Goal: Task Accomplishment & Management: Manage account settings

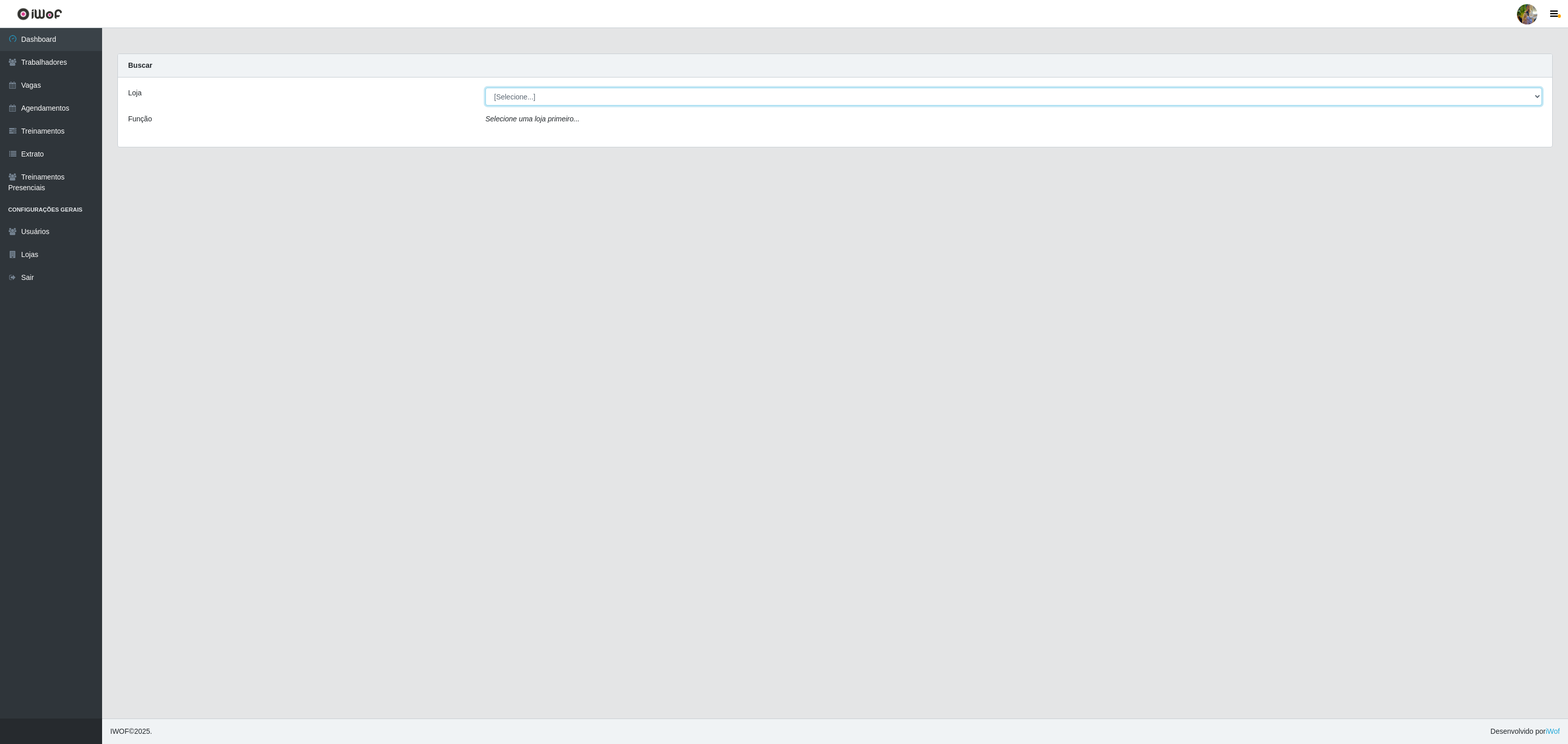
click at [596, 89] on select "[Selecione...] Atacado Vem - Loja 30 Laranjeiras Velha Atacado Vem - Loja 31 Sã…" at bounding box center [1013, 96] width 1057 height 18
select select "495"
click at [485, 89] on select "[Selecione...] Atacado Vem - Loja 30 Laranjeiras Velha Atacado Vem - Loja 31 Sã…" at bounding box center [1013, 96] width 1057 height 18
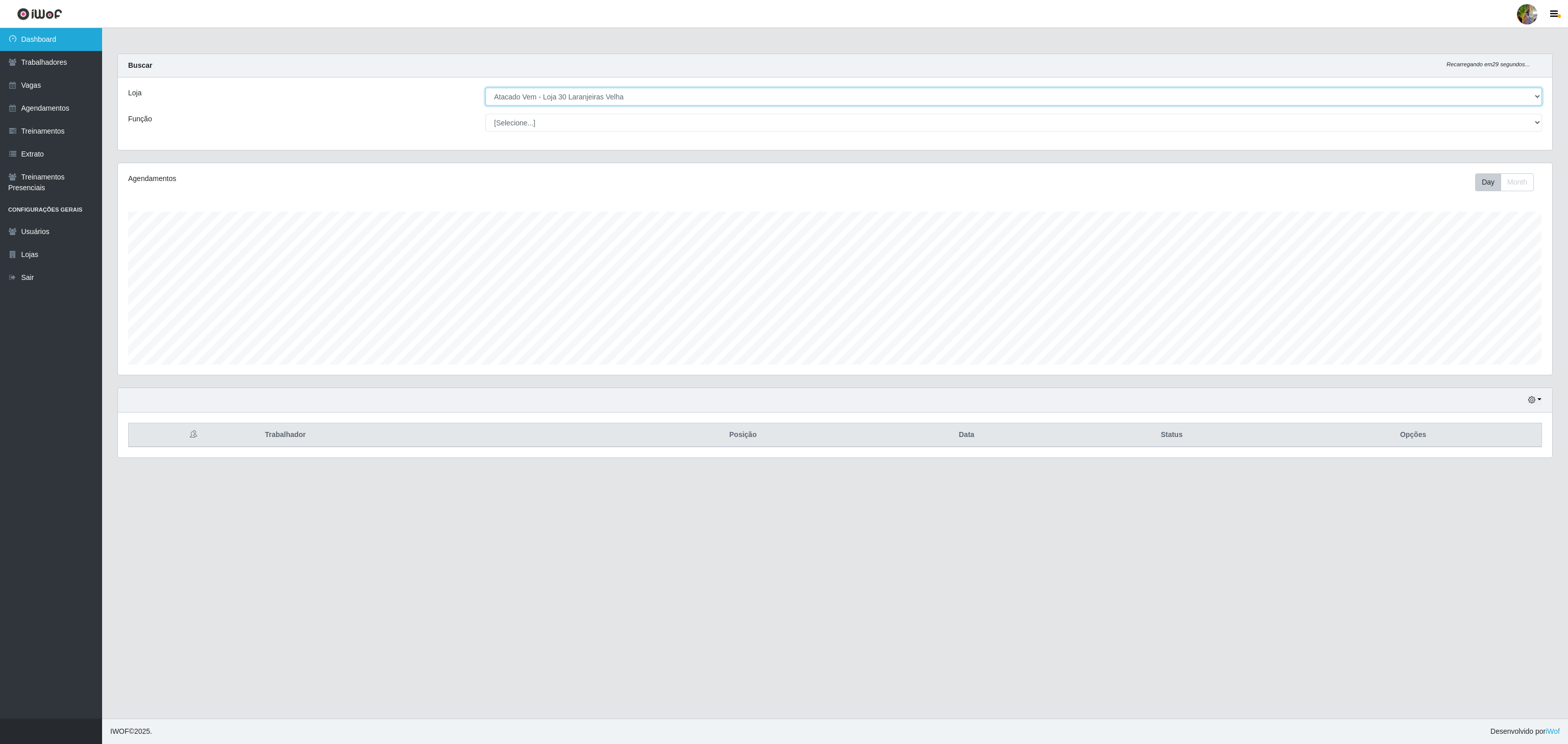
scroll to position [212, 1433]
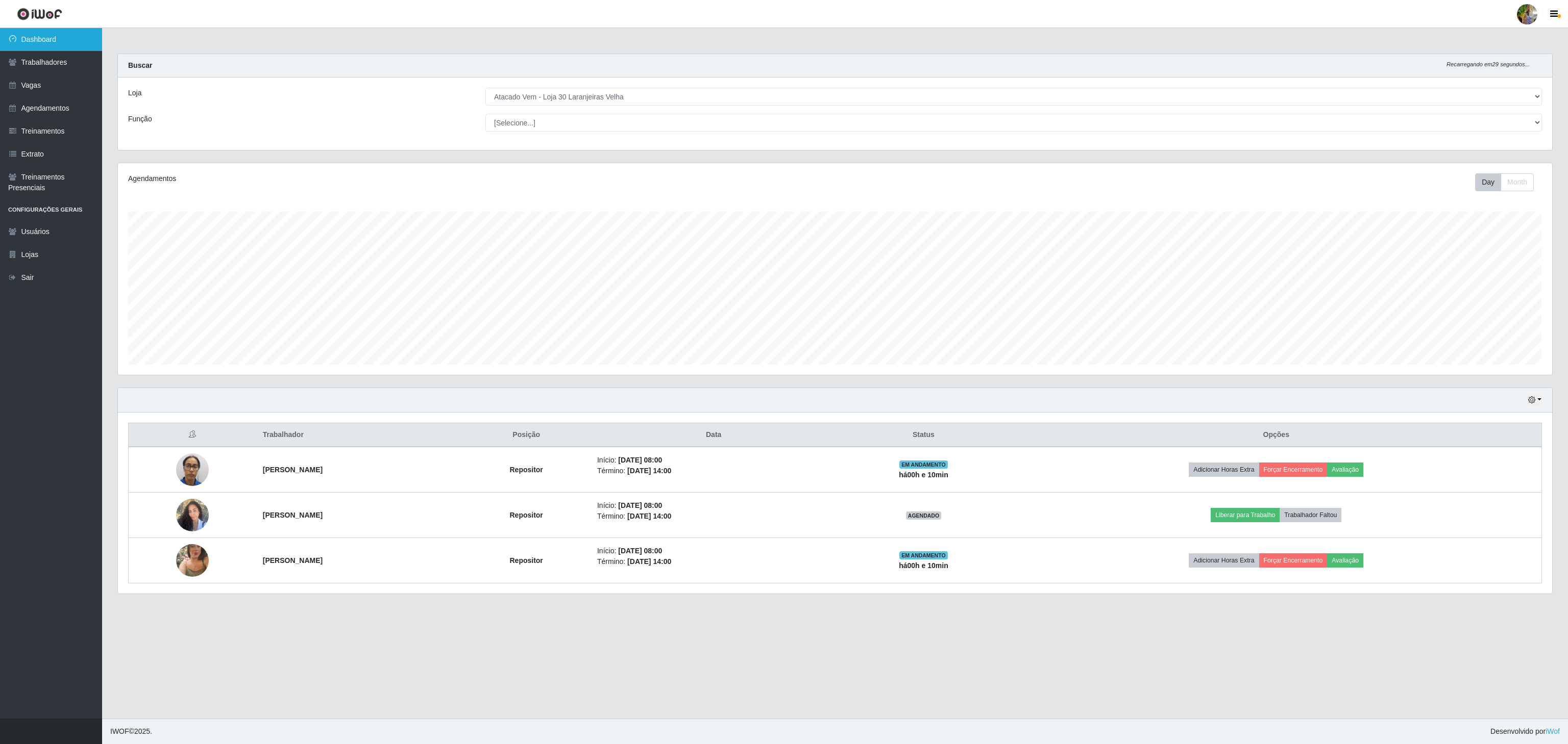
click at [73, 41] on link "Dashboard" at bounding box center [51, 40] width 102 height 23
click at [40, 66] on link "Trabalhadores" at bounding box center [51, 62] width 102 height 23
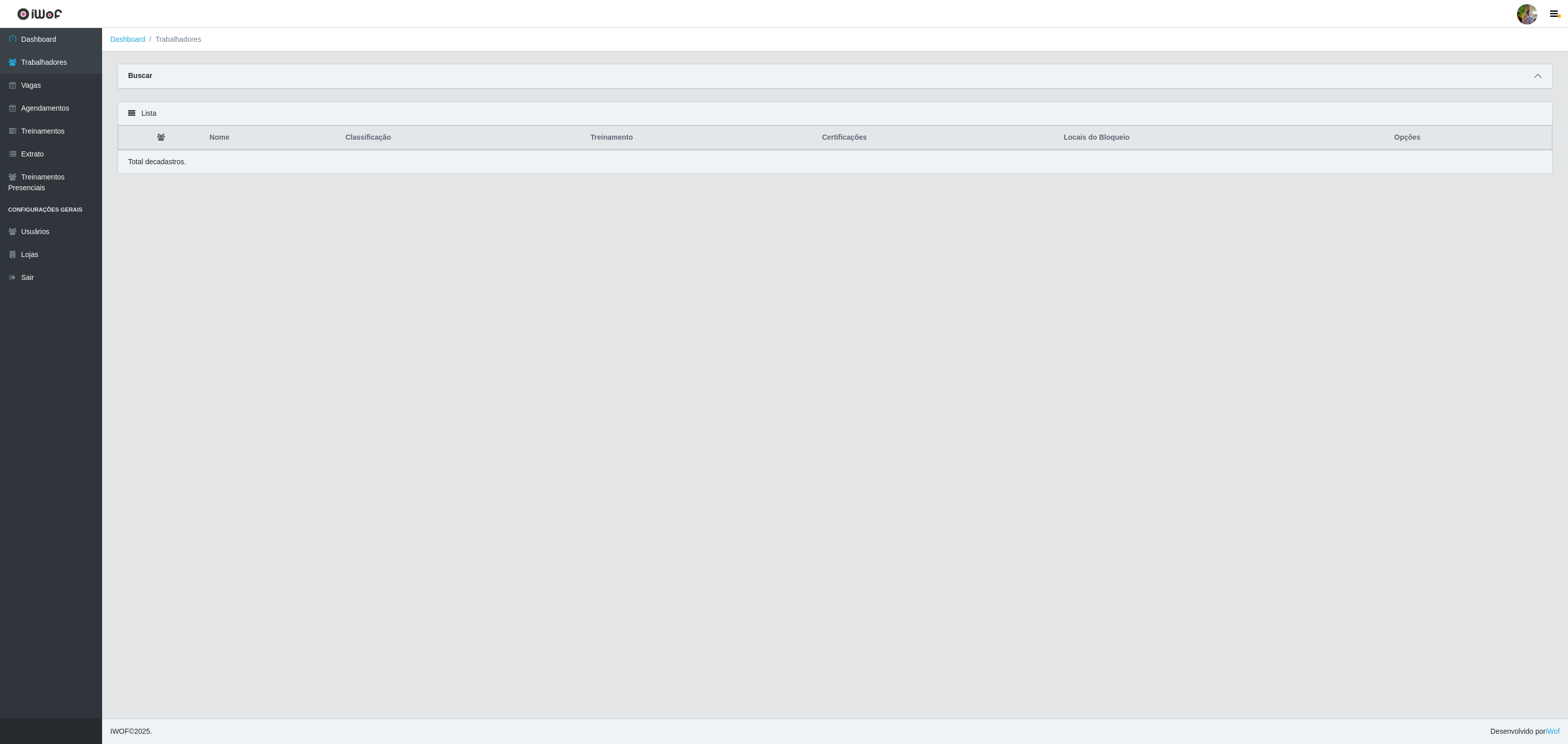
click at [1540, 73] on icon at bounding box center [1538, 76] width 8 height 8
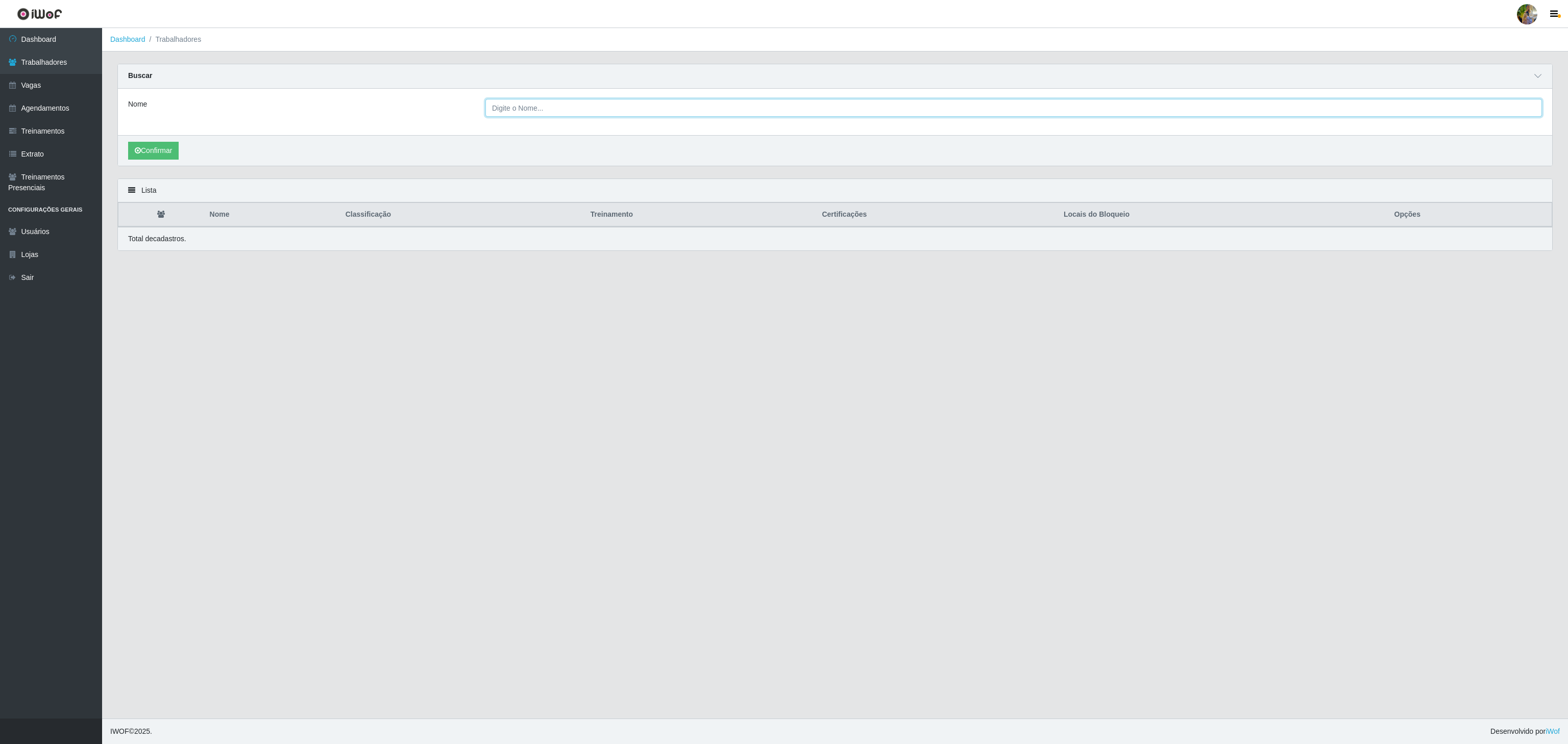
click at [692, 109] on input "Nome" at bounding box center [1013, 107] width 1057 height 18
type input "[PERSON_NAME]"
click at [128, 141] on button "Confirmar" at bounding box center [154, 150] width 51 height 18
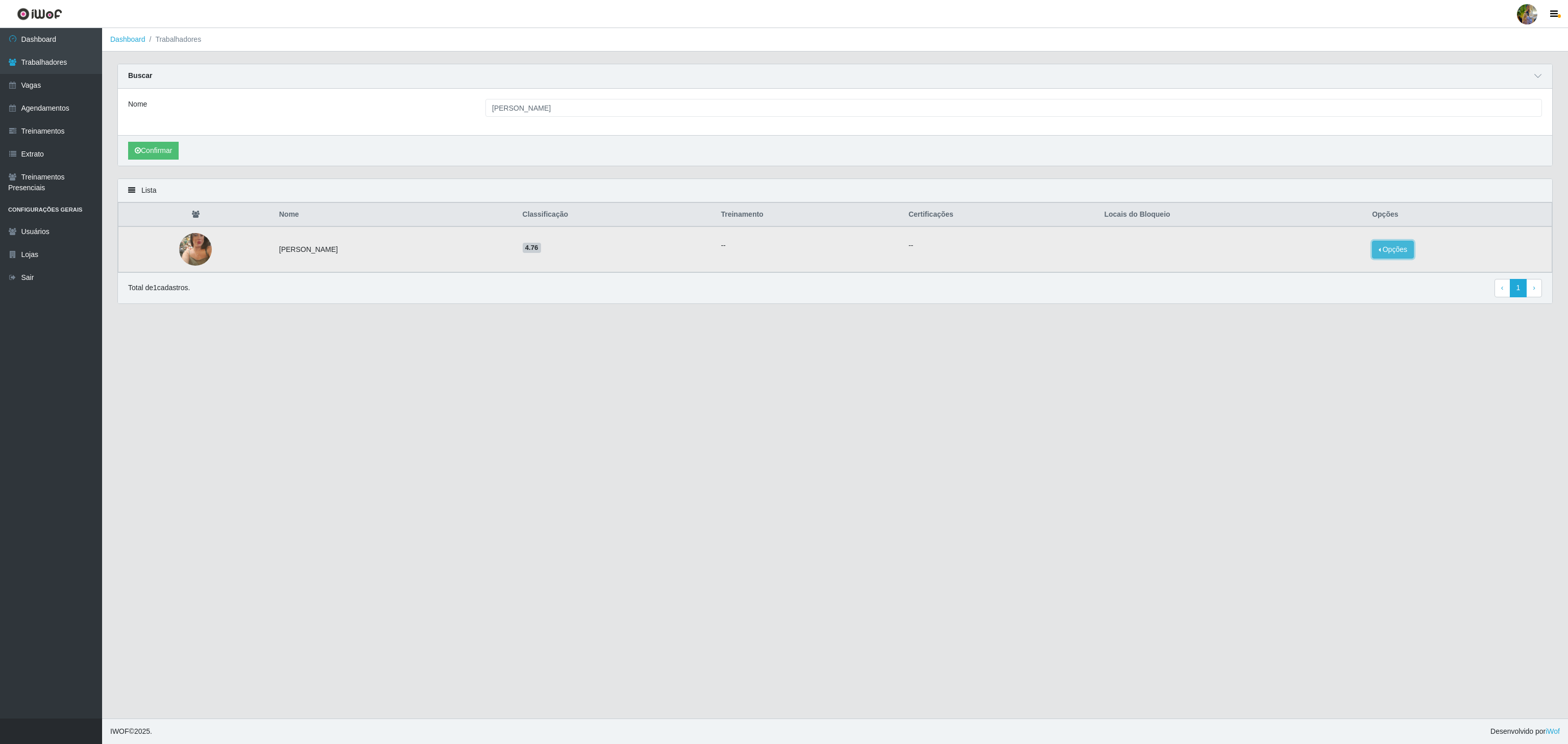
click at [1393, 251] on button "Opções" at bounding box center [1393, 249] width 42 height 18
click at [1366, 258] on button "Bloquear - Loja" at bounding box center [1328, 258] width 82 height 21
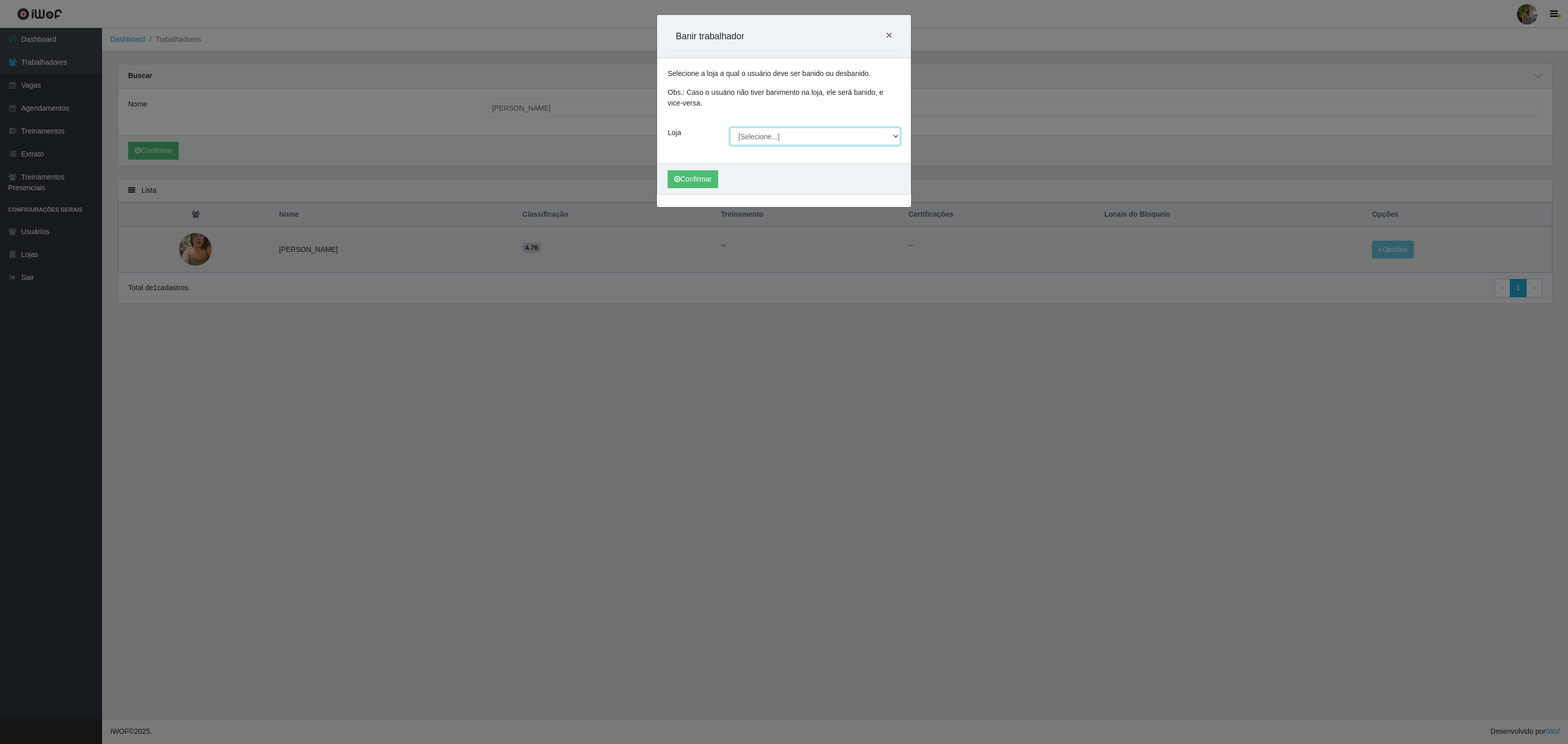
click at [774, 133] on select "[Selecione...] Atacado Vem - Loja 30 Laranjeiras Velha Atacado Vem - Loja 31 Sã…" at bounding box center [815, 136] width 171 height 18
select select "495"
click at [730, 128] on select "[Selecione...] Atacado Vem - Loja 30 Laranjeiras Velha Atacado Vem - Loja 31 Sã…" at bounding box center [815, 136] width 171 height 18
click at [702, 178] on button "Confirmar" at bounding box center [693, 179] width 51 height 18
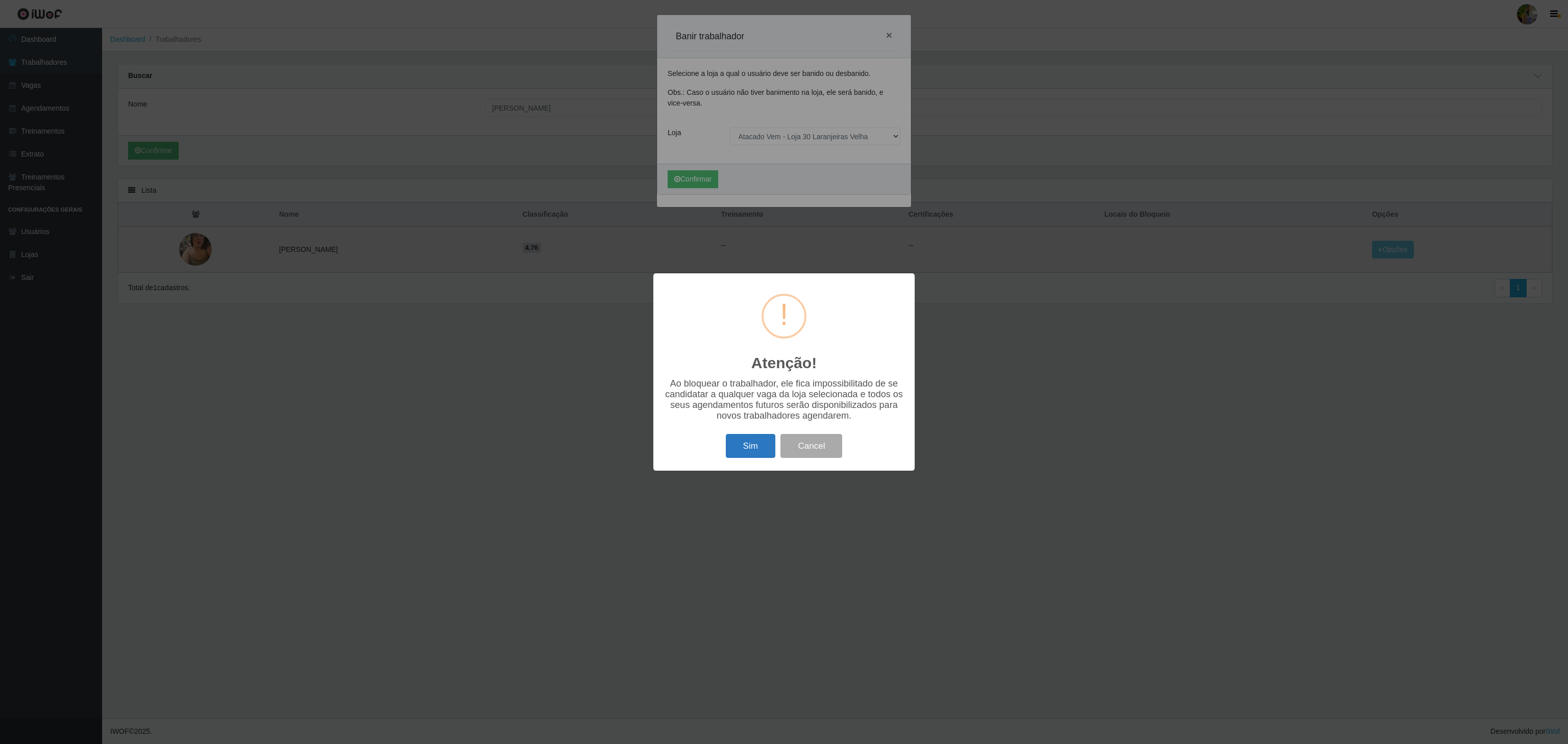
click at [765, 451] on button "Sim" at bounding box center [750, 445] width 49 height 24
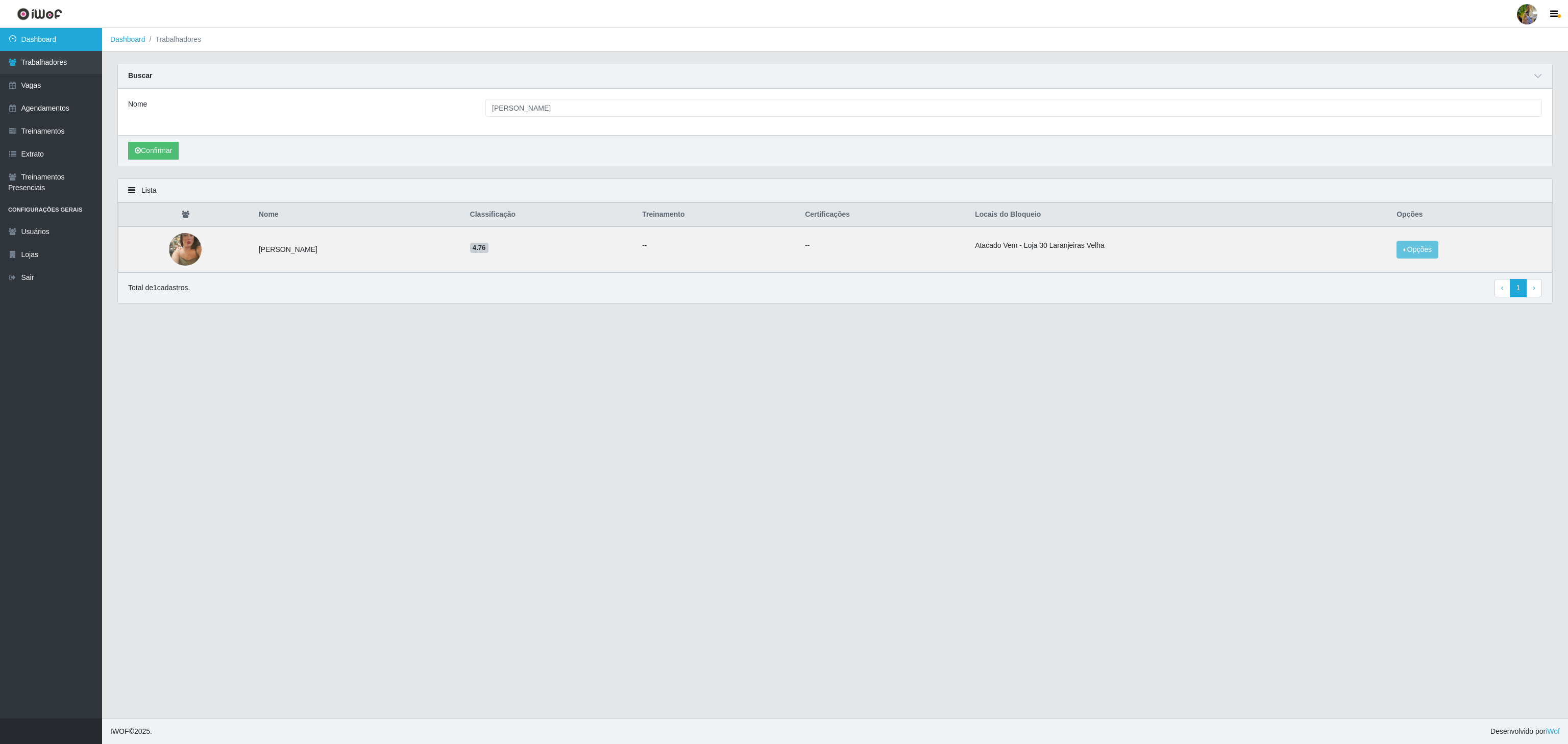
click at [51, 30] on link "Dashboard" at bounding box center [51, 40] width 102 height 23
